Goal: Task Accomplishment & Management: Use online tool/utility

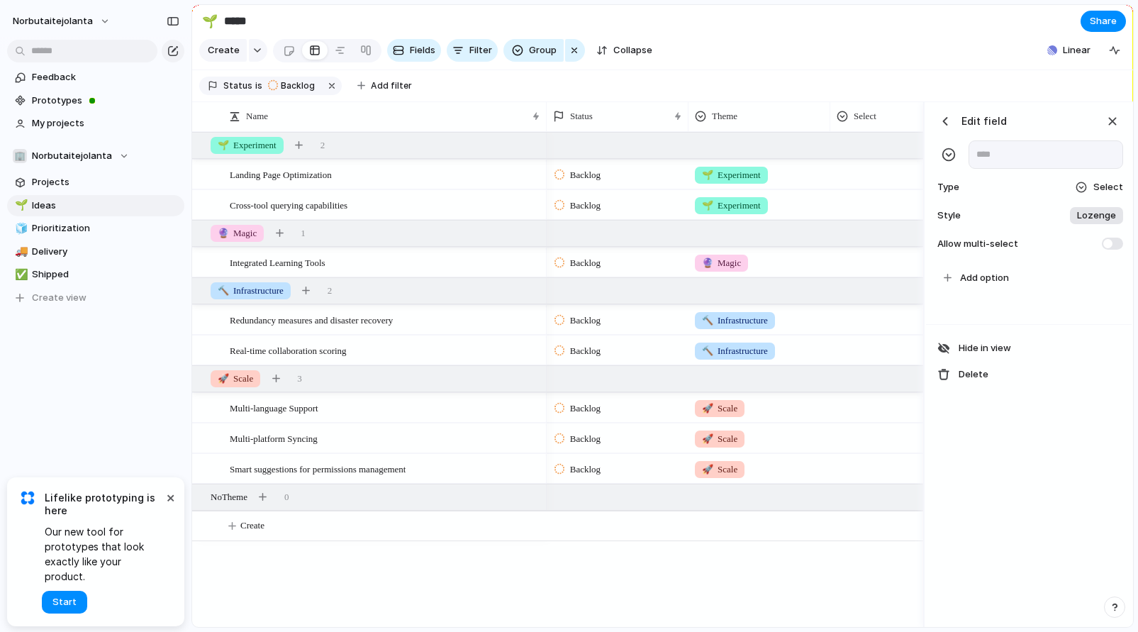
scroll to position [0, 85]
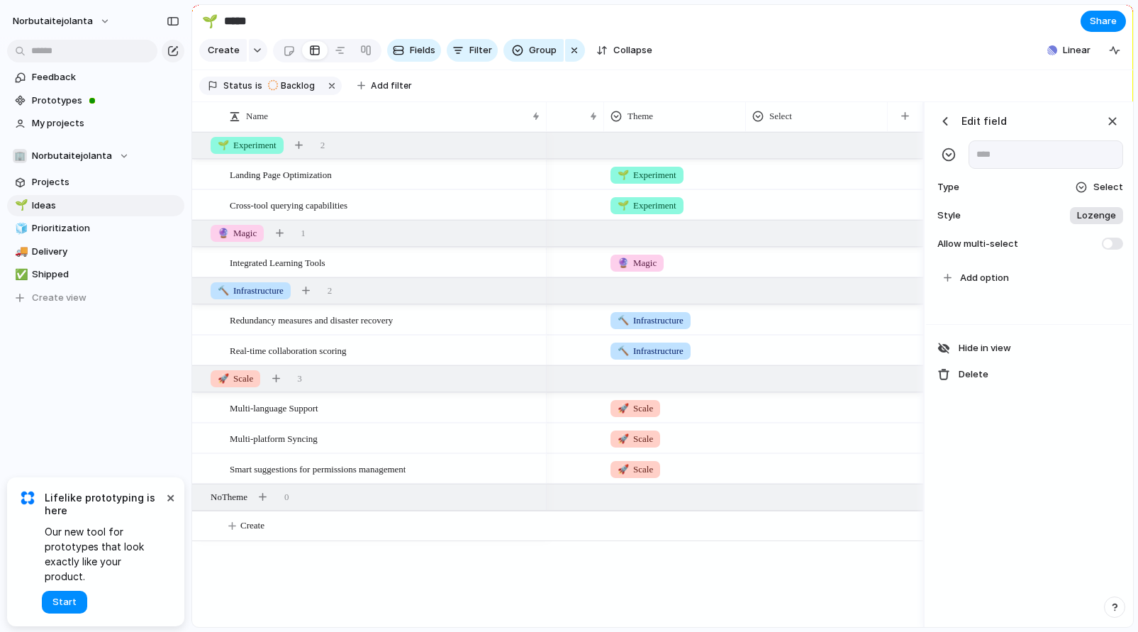
click at [946, 121] on div "button" at bounding box center [945, 121] width 14 height 14
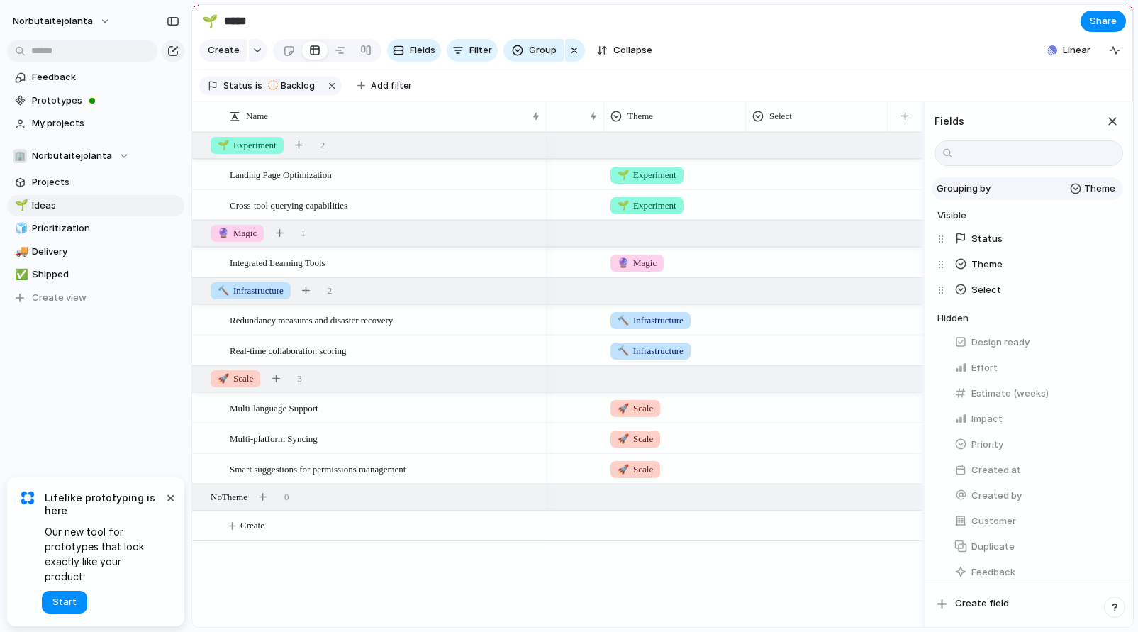
click at [1099, 183] on span "Theme" at bounding box center [1099, 188] width 31 height 14
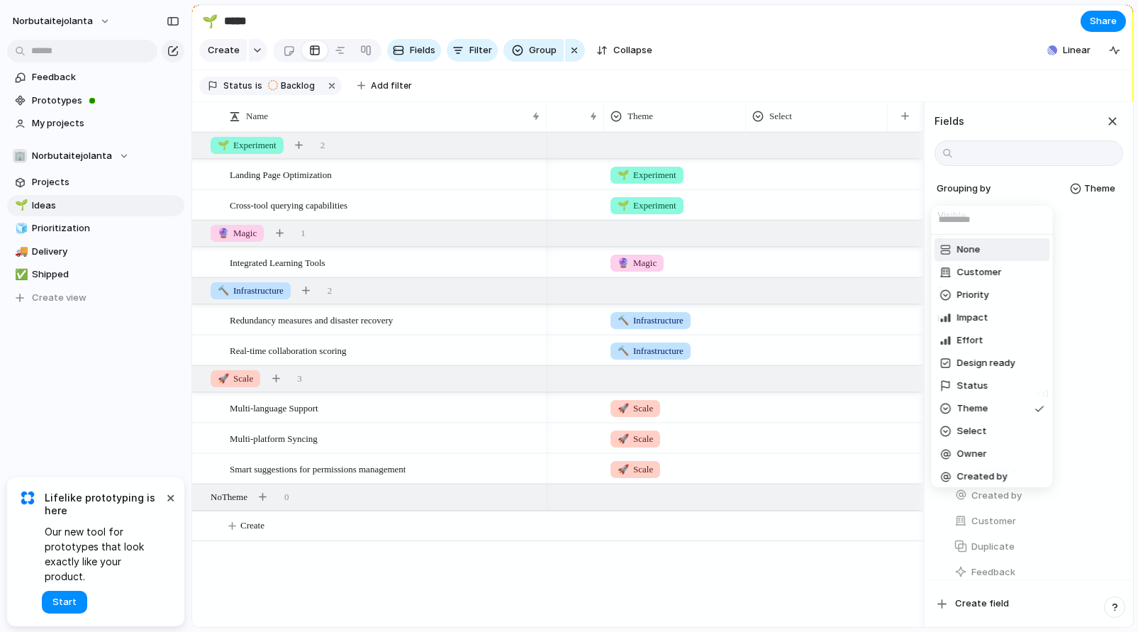
click at [1009, 250] on li "None" at bounding box center [992, 249] width 116 height 23
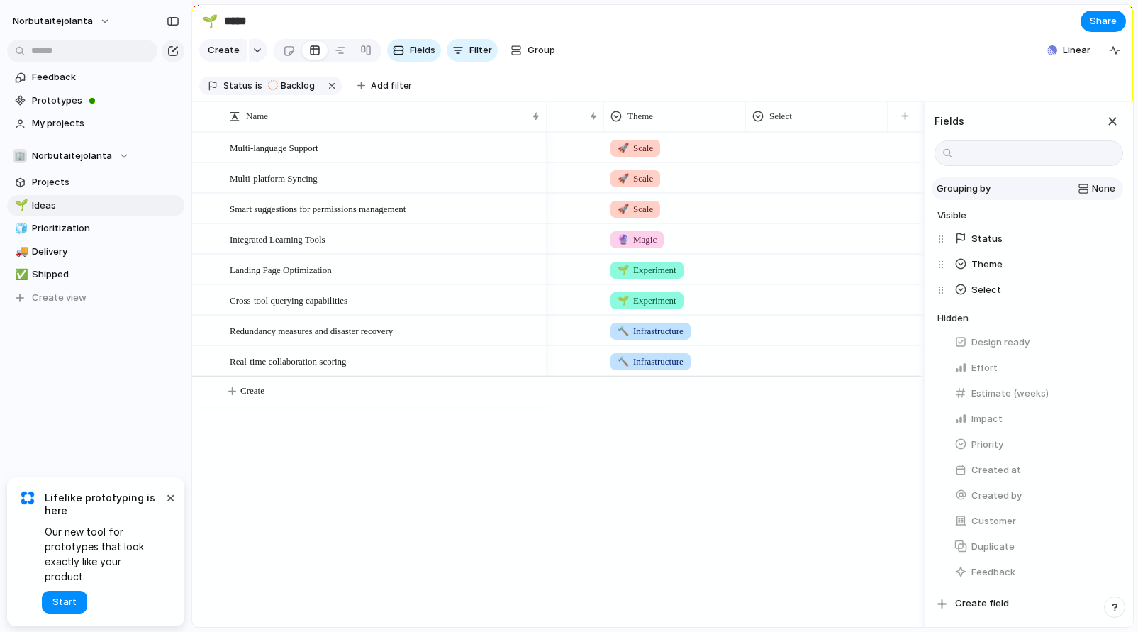
click at [1110, 190] on span "None" at bounding box center [1103, 188] width 23 height 14
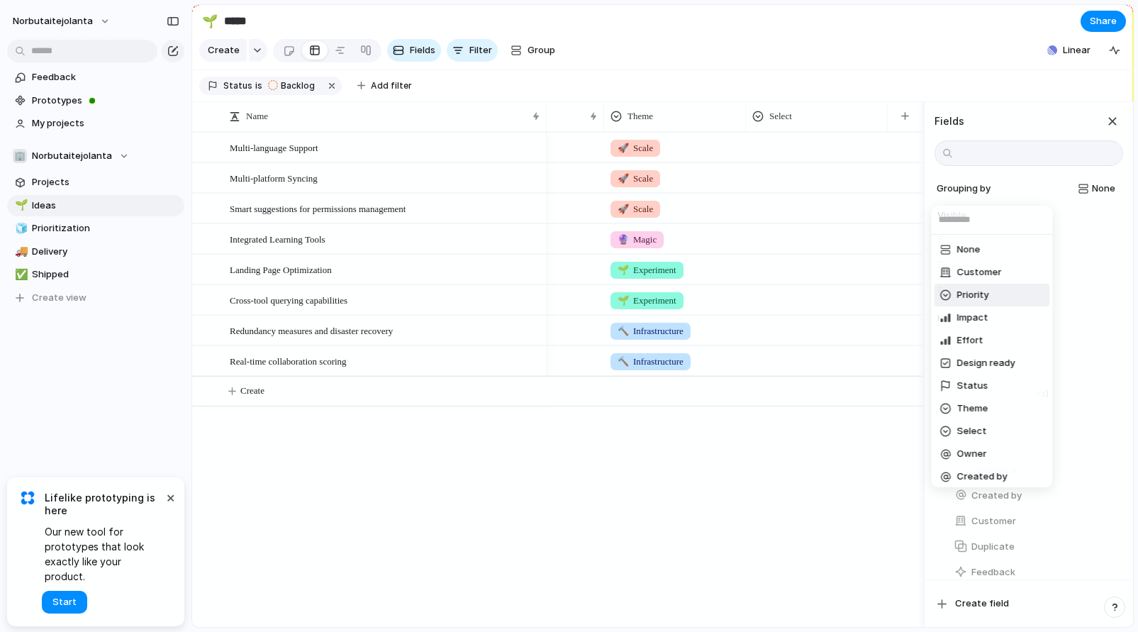
click at [1006, 286] on li "Priority" at bounding box center [992, 295] width 116 height 23
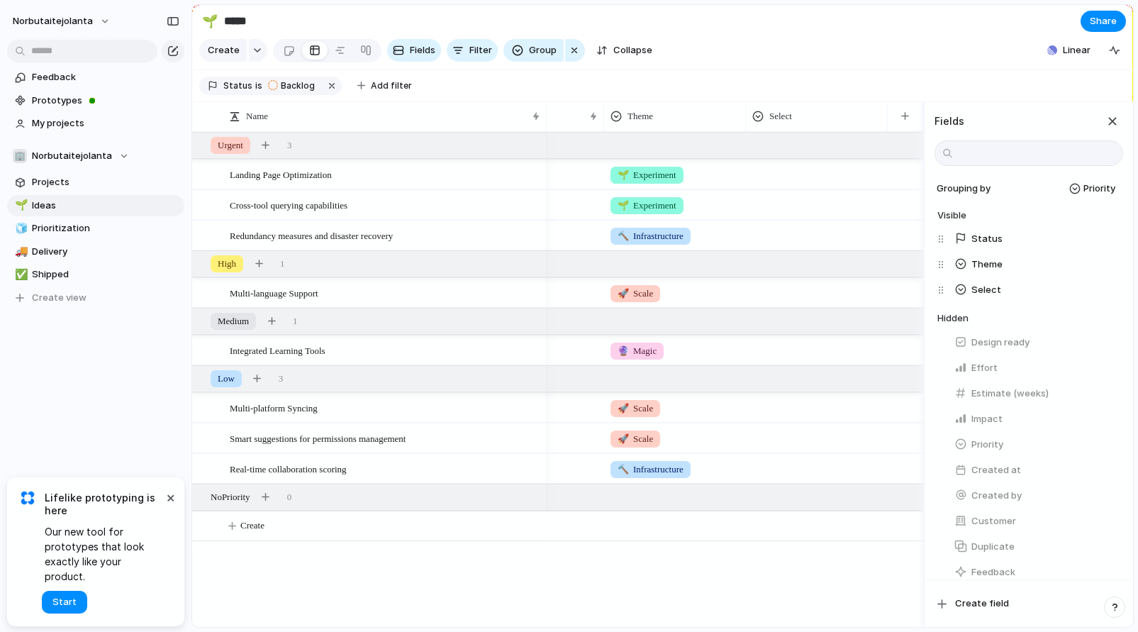
scroll to position [218, 0]
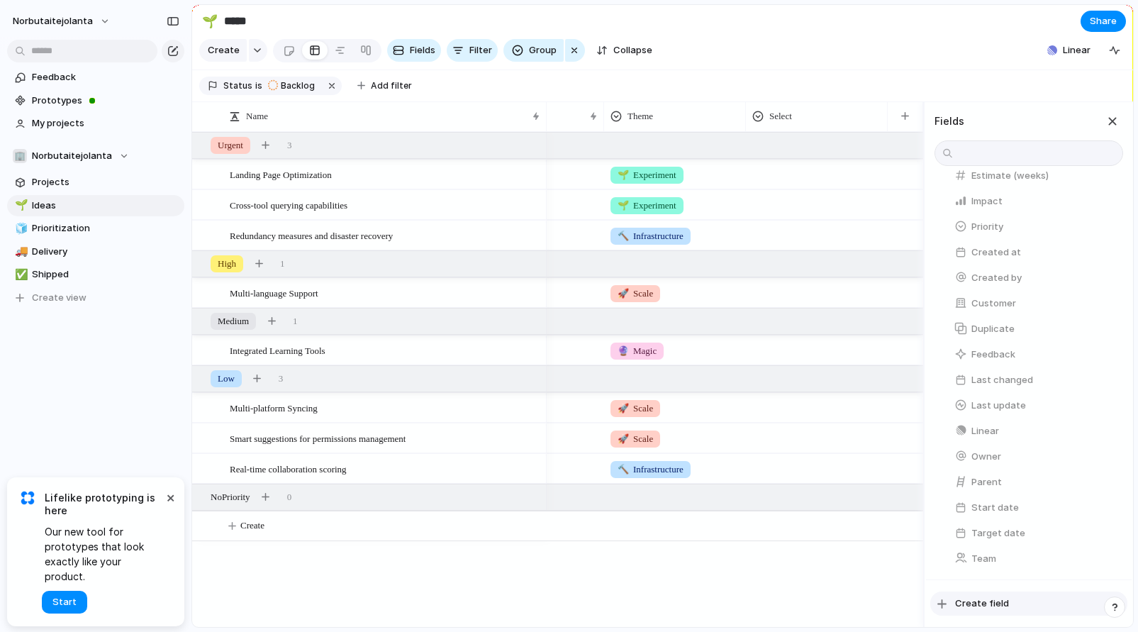
click at [990, 608] on span "Create field" at bounding box center [982, 603] width 54 height 14
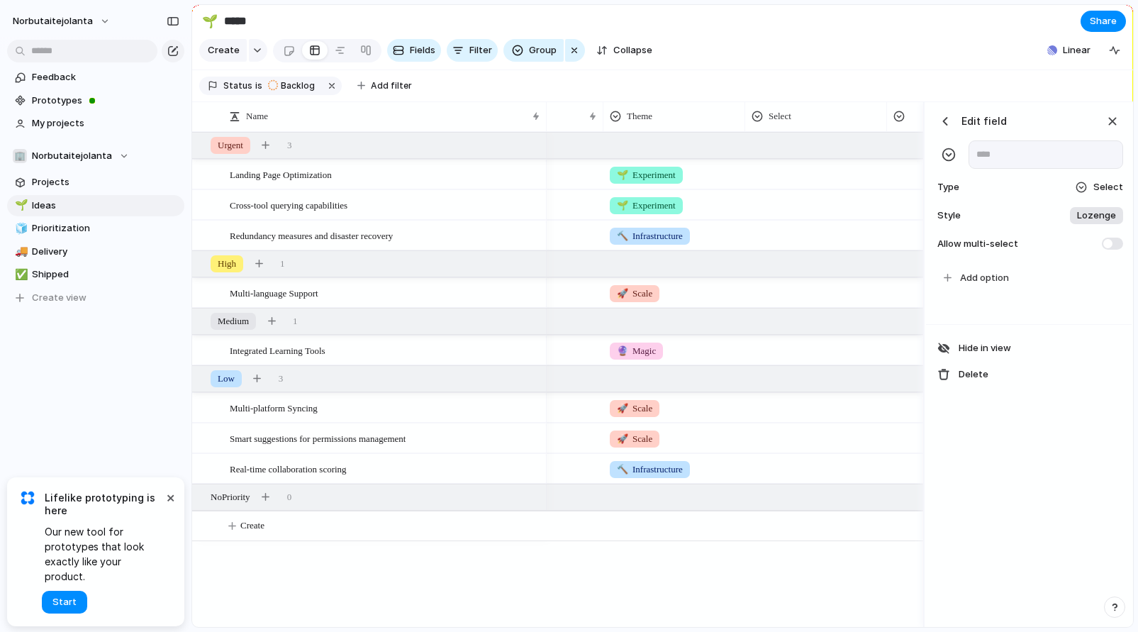
scroll to position [0, 227]
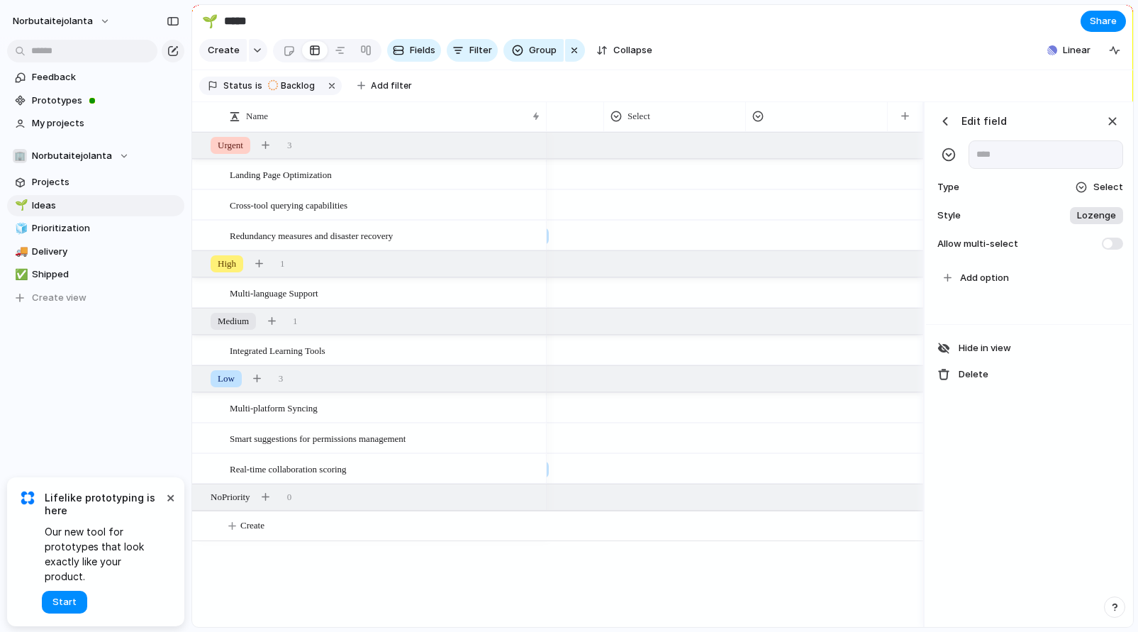
click at [1104, 184] on span "Select" at bounding box center [1108, 187] width 30 height 14
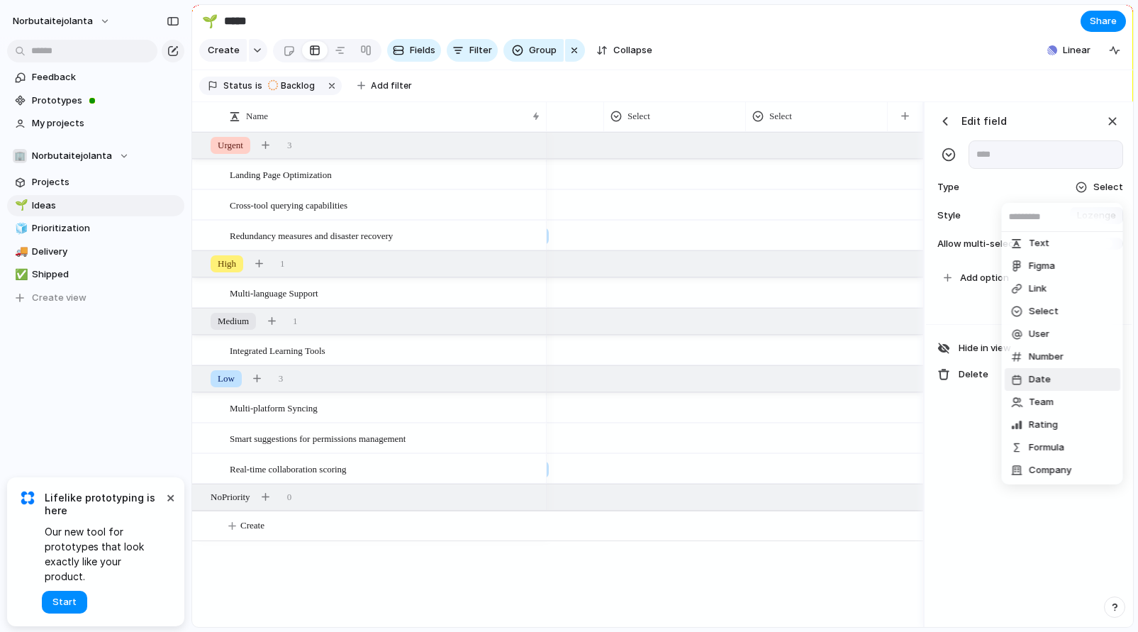
scroll to position [0, 0]
click at [946, 121] on div "Checkbox Text Figma Link Select User Number Date Team Rating Formula Company" at bounding box center [569, 316] width 1138 height 632
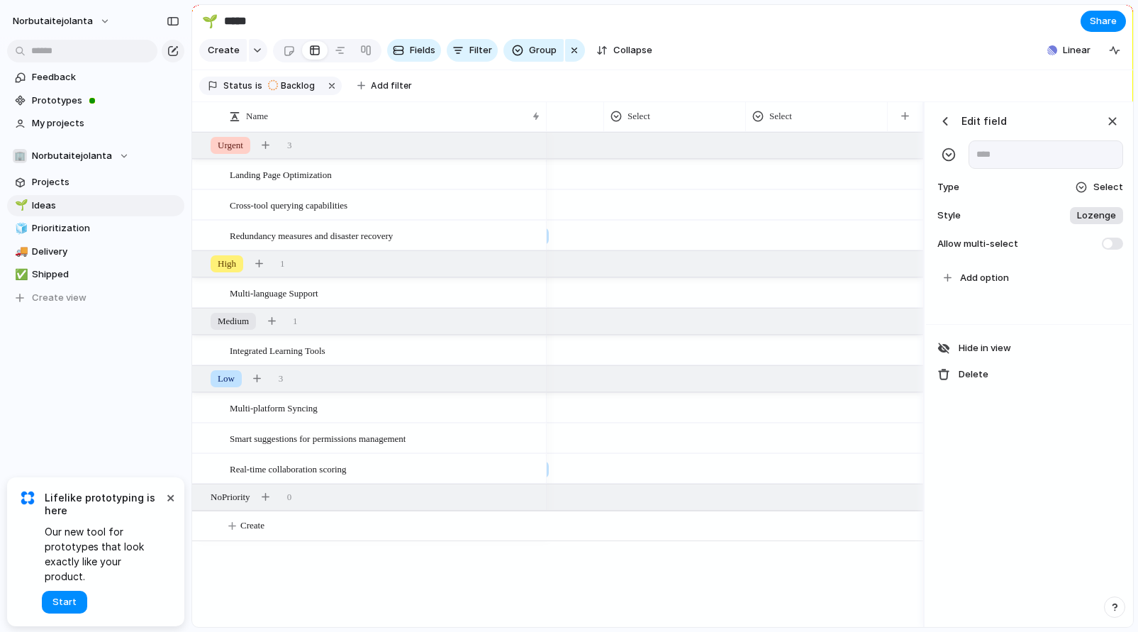
click at [946, 119] on div "button" at bounding box center [945, 121] width 14 height 14
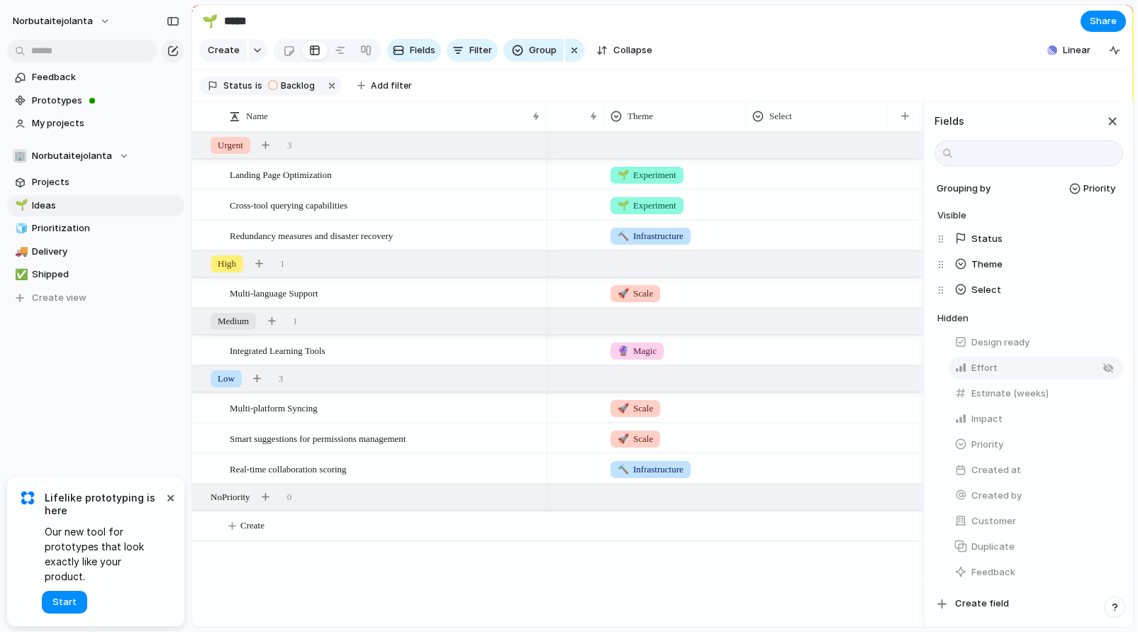
click at [985, 365] on span "Effort" at bounding box center [984, 368] width 26 height 14
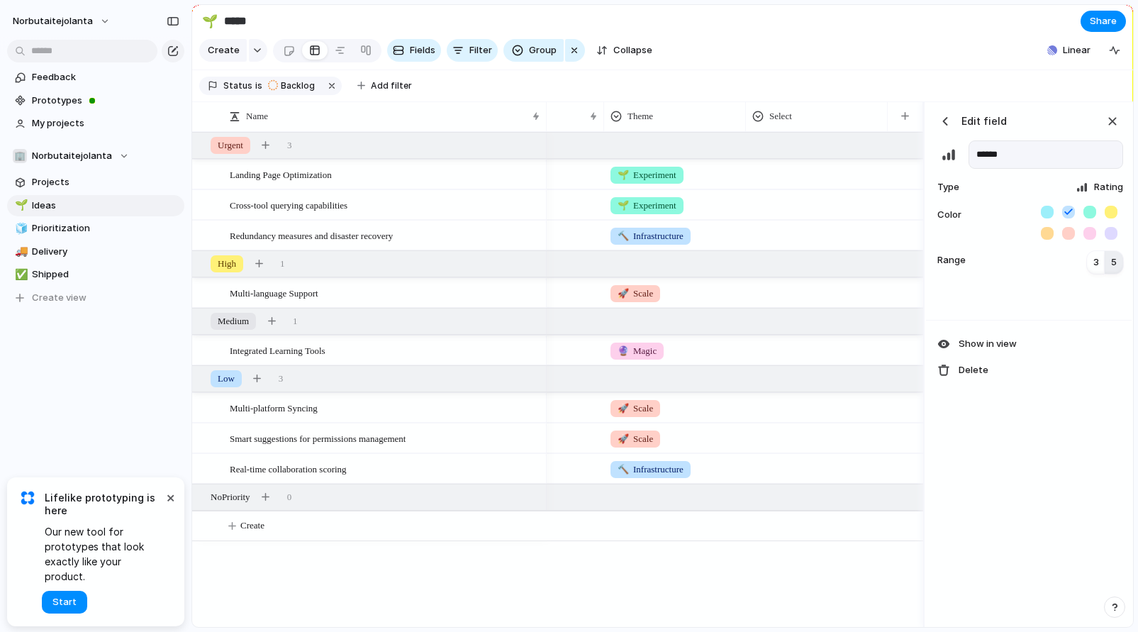
click at [992, 157] on input "******" at bounding box center [1045, 154] width 155 height 28
click at [948, 123] on div "button" at bounding box center [945, 121] width 14 height 14
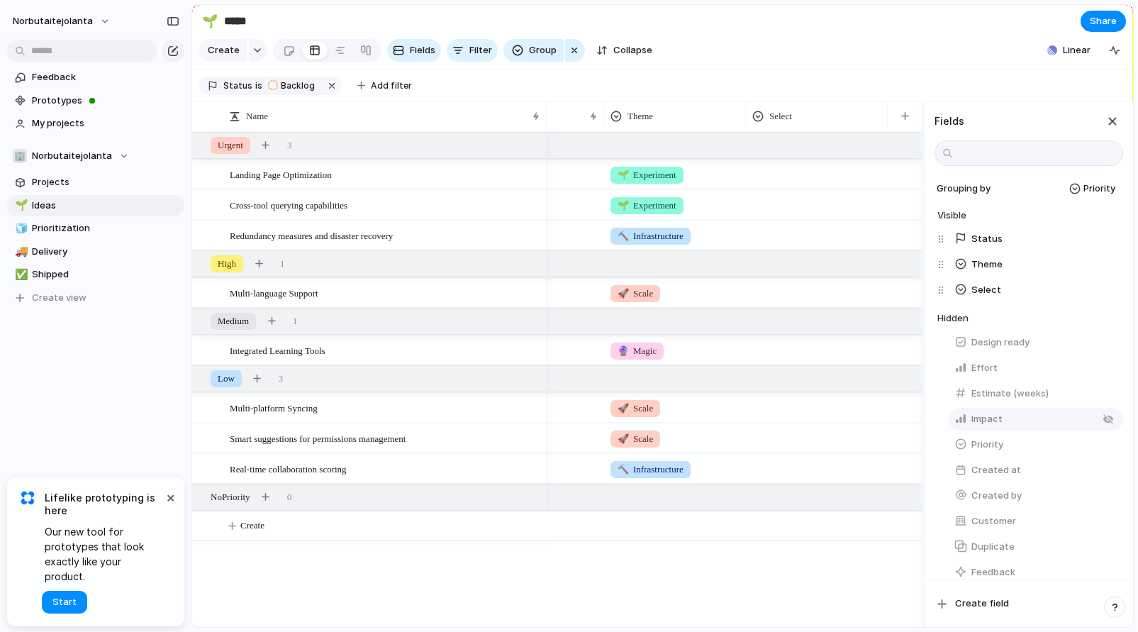
click at [992, 417] on span "Impact" at bounding box center [986, 419] width 31 height 14
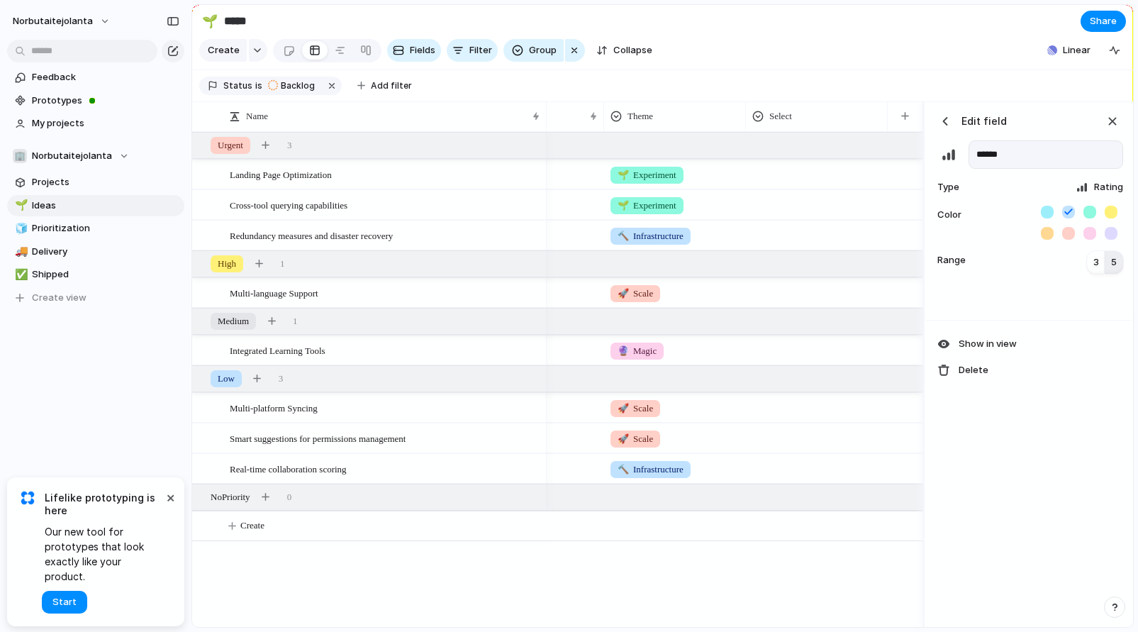
click at [950, 116] on div "button" at bounding box center [945, 121] width 14 height 14
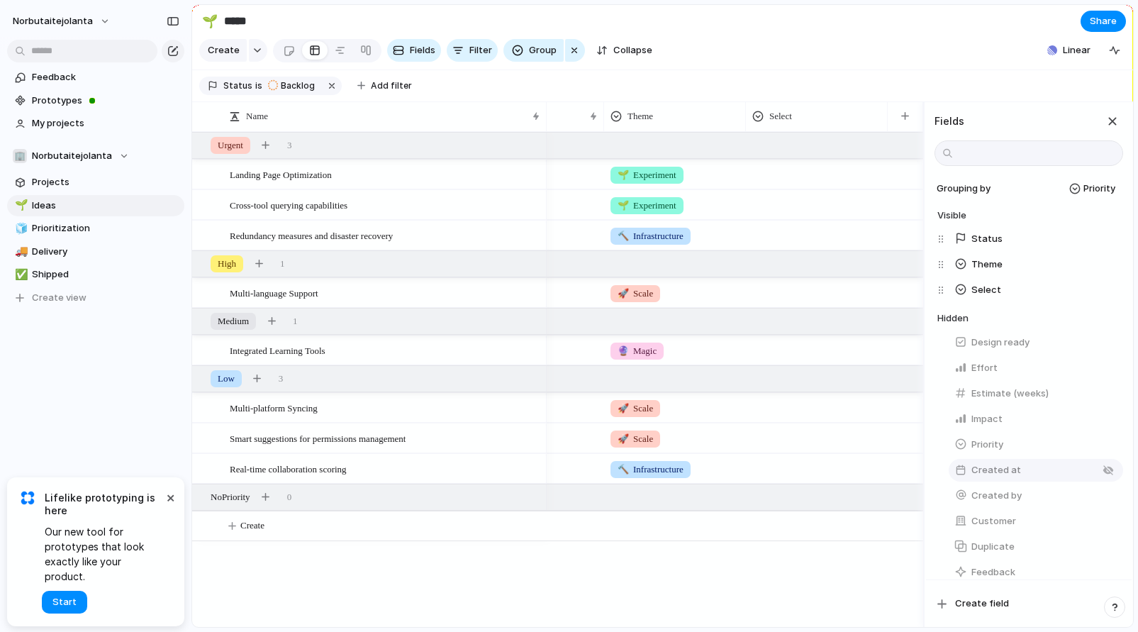
click at [972, 470] on div "Created at" at bounding box center [987, 470] width 67 height 14
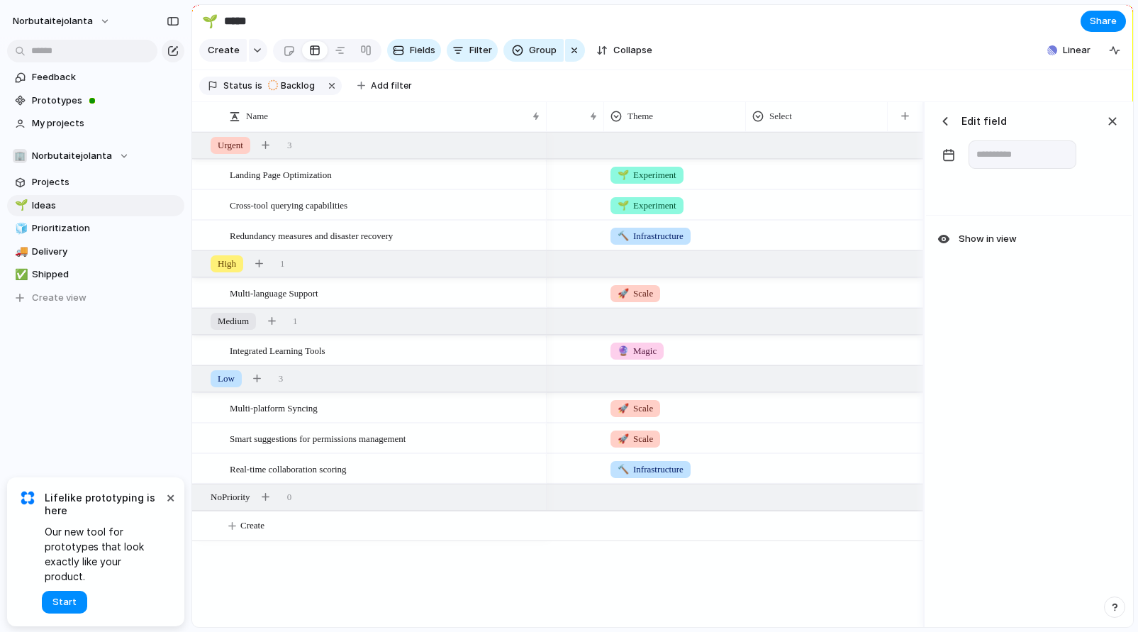
click at [952, 157] on div "button" at bounding box center [948, 154] width 14 height 14
click at [964, 244] on span "Show in view" at bounding box center [987, 239] width 58 height 14
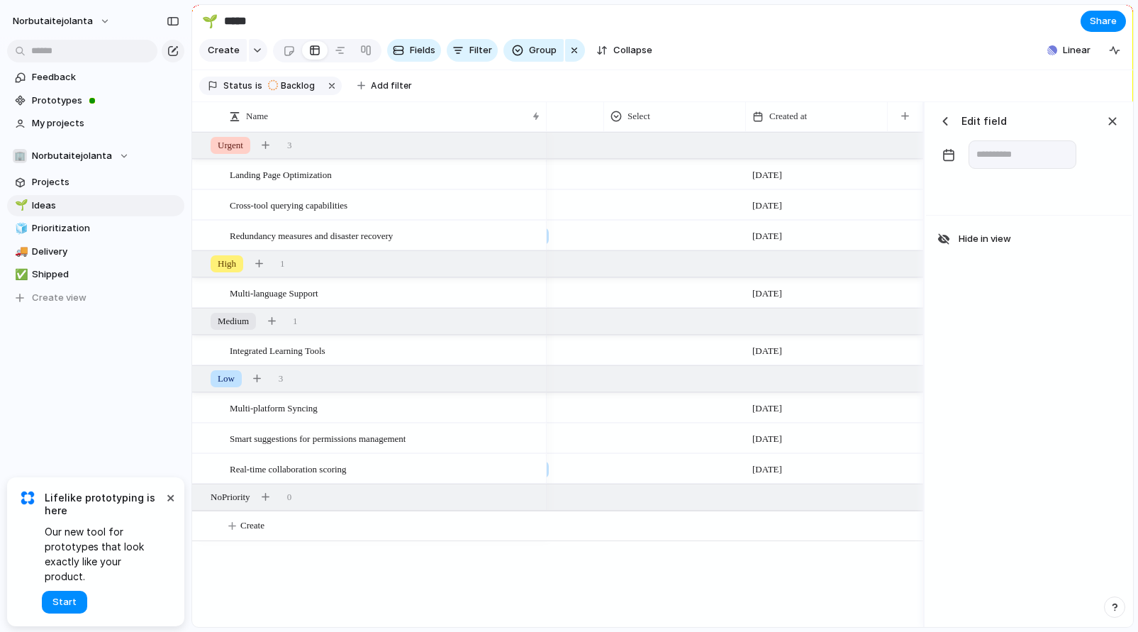
click at [946, 146] on button "button" at bounding box center [948, 154] width 28 height 28
click at [946, 159] on div "button" at bounding box center [948, 154] width 14 height 14
click at [943, 120] on div "button" at bounding box center [945, 121] width 14 height 14
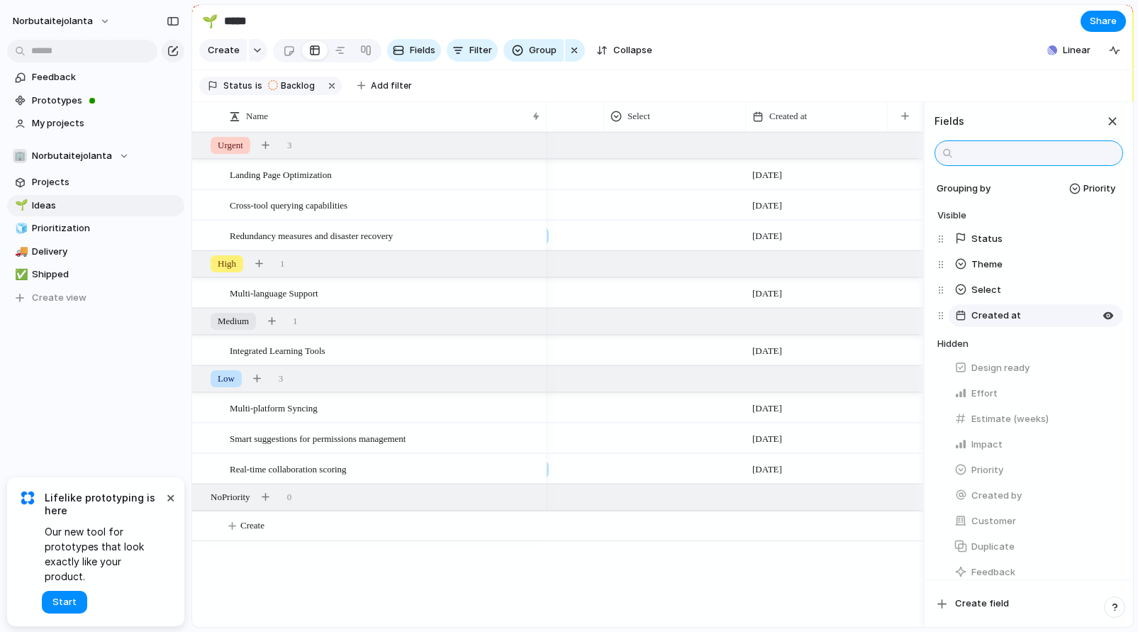
scroll to position [155, 0]
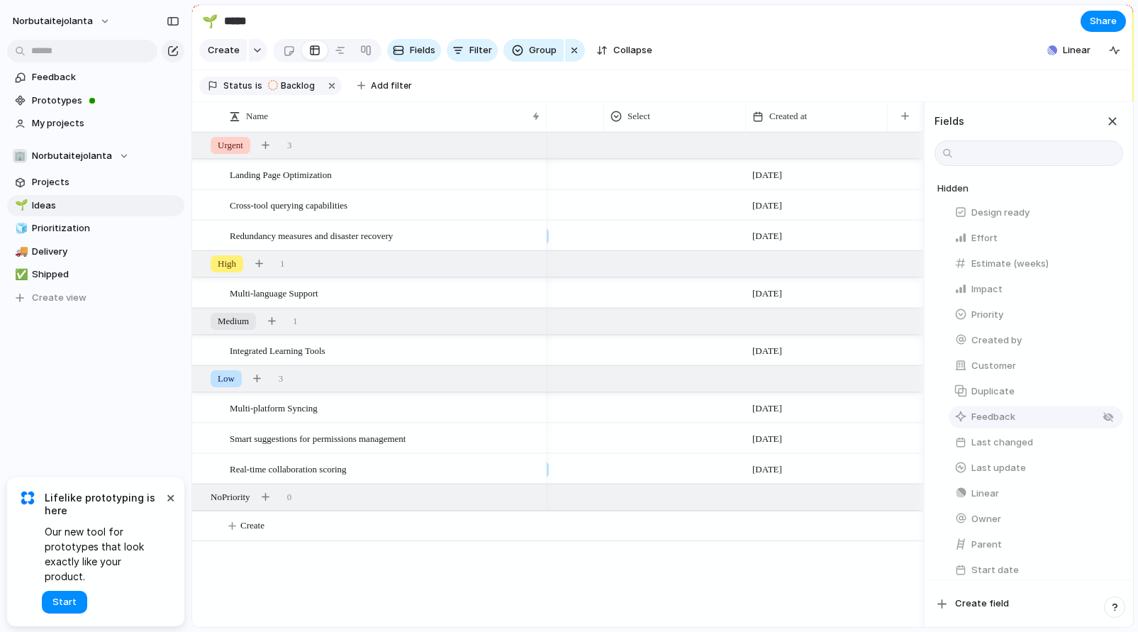
click at [985, 422] on span "Feedback" at bounding box center [993, 417] width 44 height 14
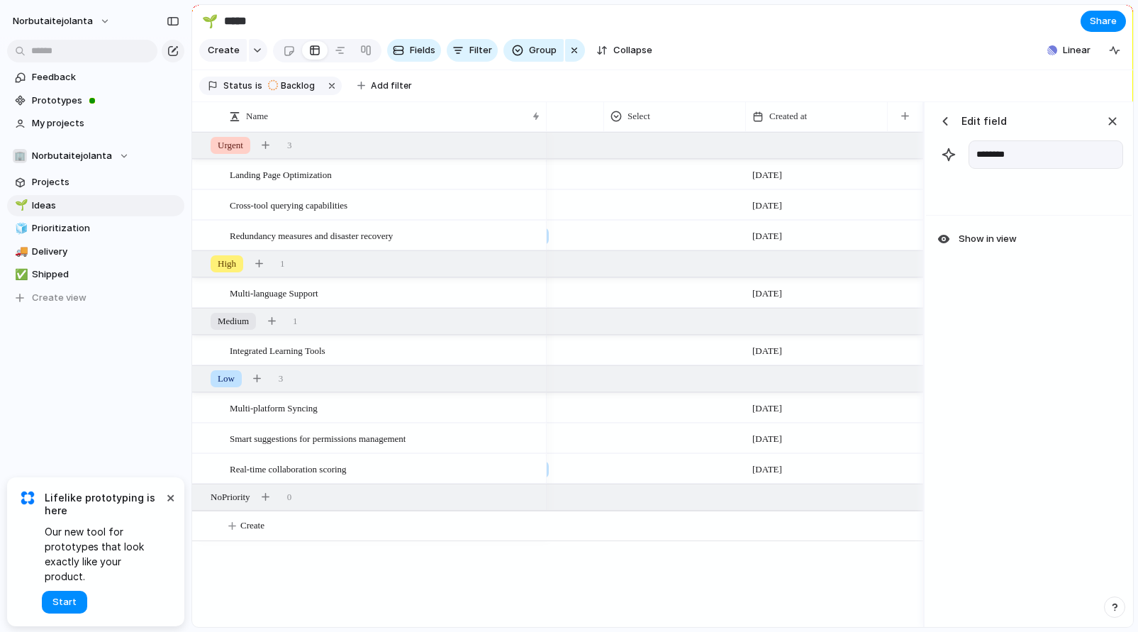
click at [943, 120] on div "button" at bounding box center [945, 121] width 14 height 14
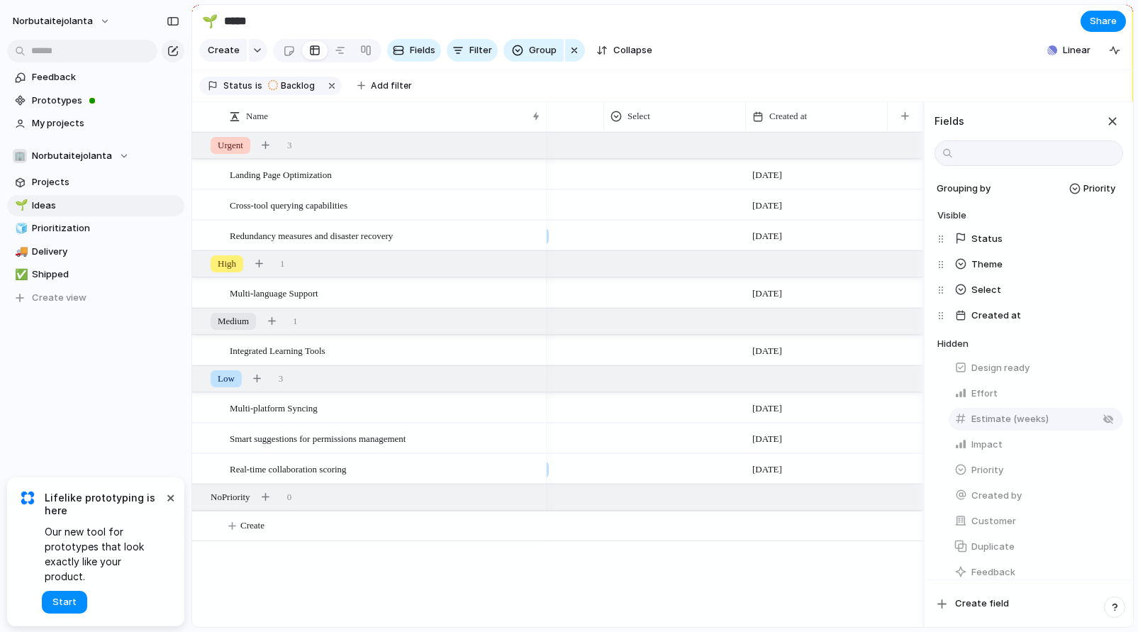
scroll to position [181, 0]
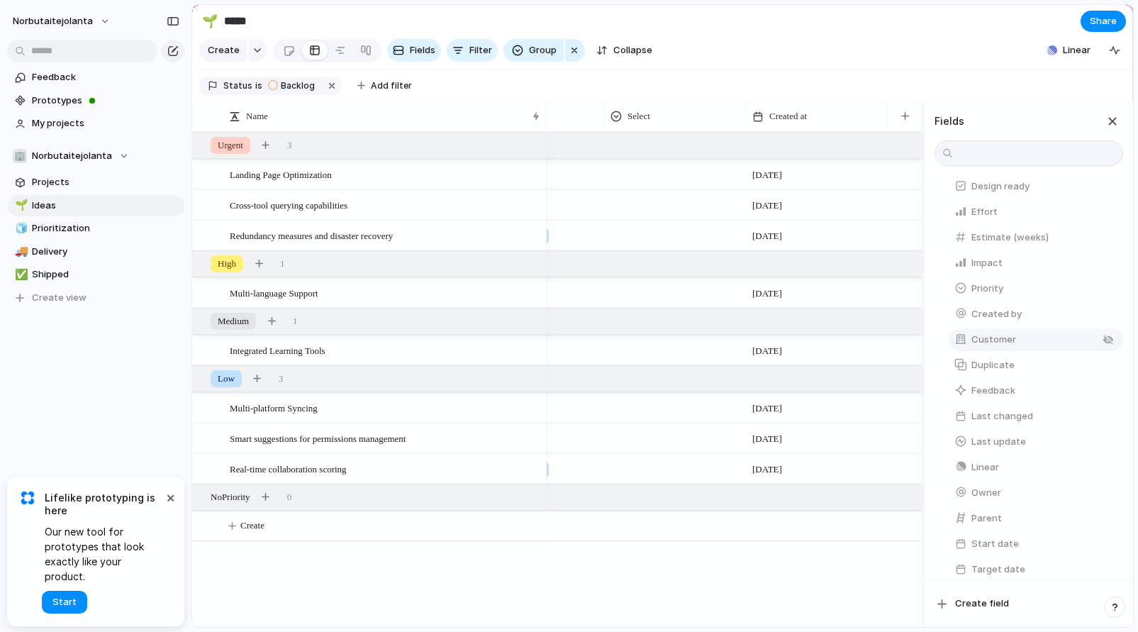
click at [982, 342] on span "Customer" at bounding box center [993, 339] width 45 height 14
